Goal: Task Accomplishment & Management: Manage account settings

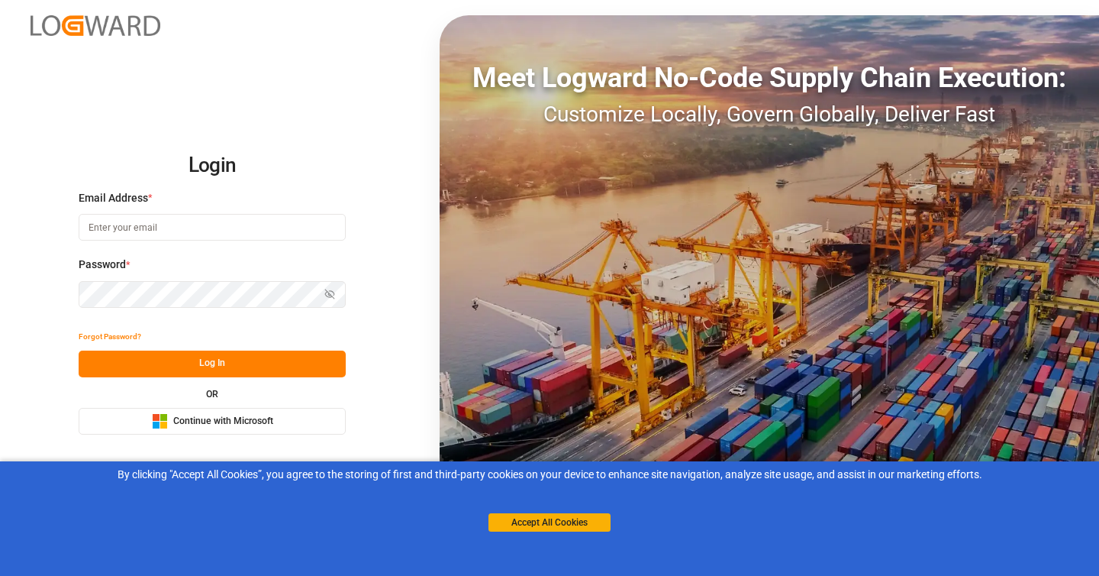
click at [168, 415] on div "Microsoft Logo Continue with Microsoft" at bounding box center [212, 421] width 121 height 16
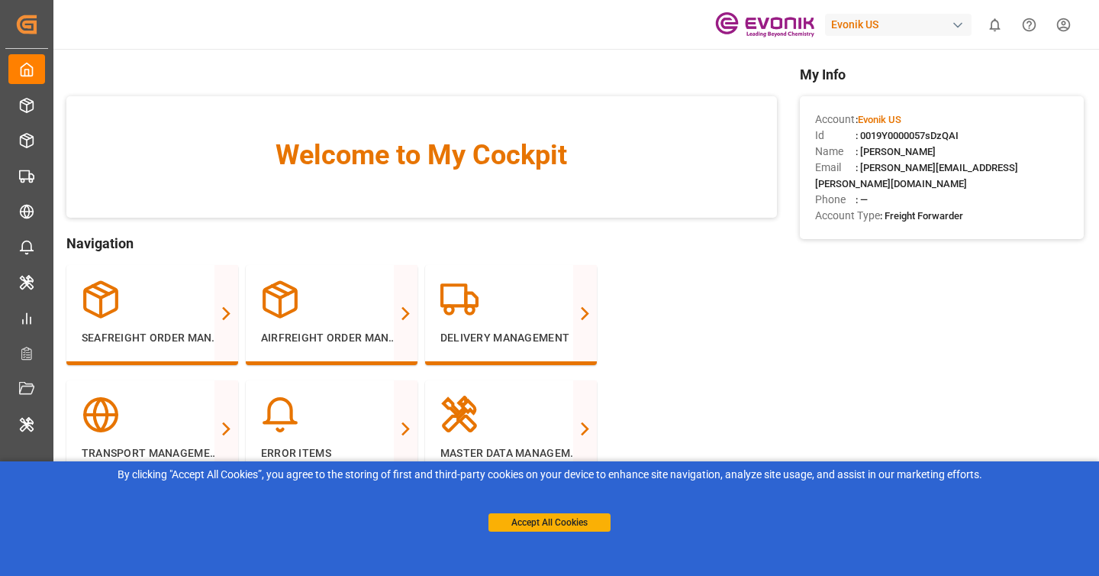
click at [892, 29] on div "Evonik US" at bounding box center [898, 25] width 147 height 22
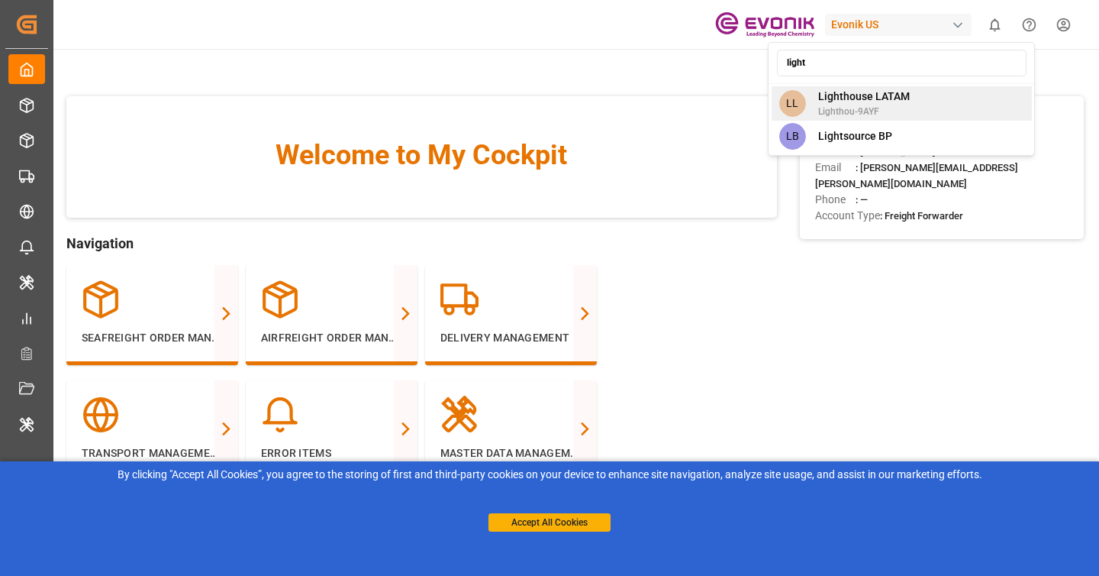
type input "light"
click at [884, 95] on span "Lighthouse LATAM" at bounding box center [864, 97] width 92 height 16
